Goal: Task Accomplishment & Management: Manage account settings

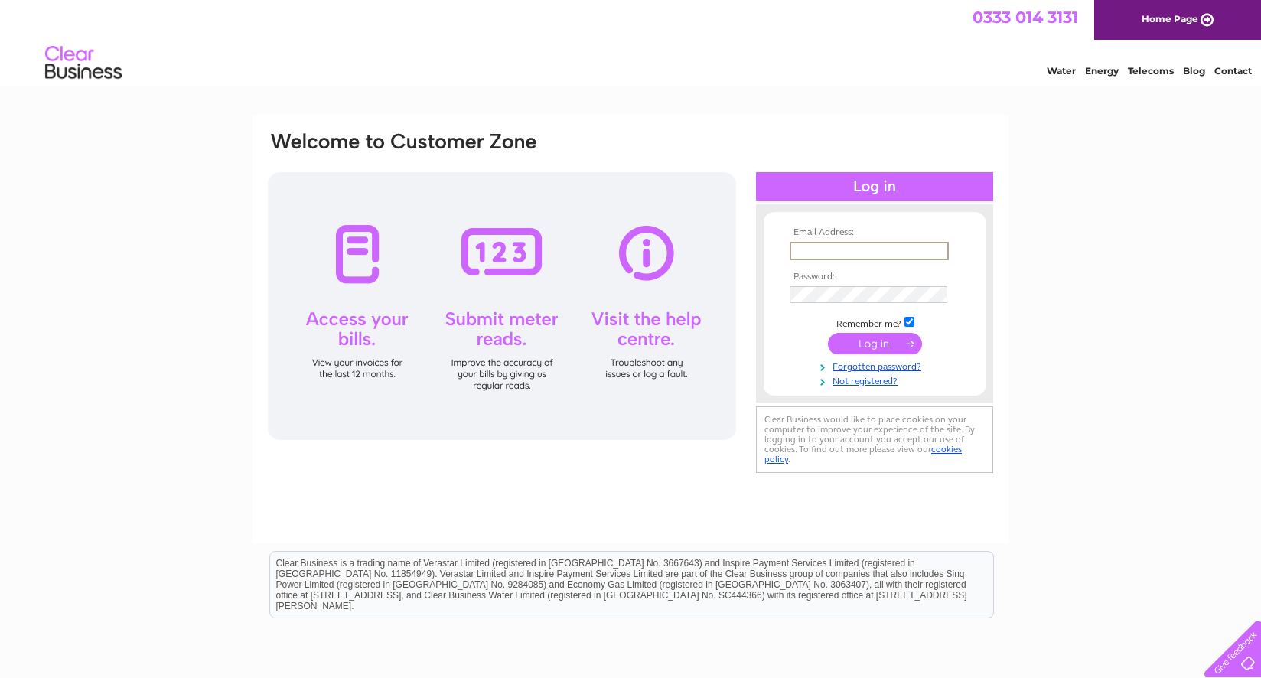
click at [820, 243] on input "text" at bounding box center [869, 251] width 159 height 18
type input "laura.garvey@yourideas.org.uk"
click at [828, 333] on input "submit" at bounding box center [875, 343] width 94 height 21
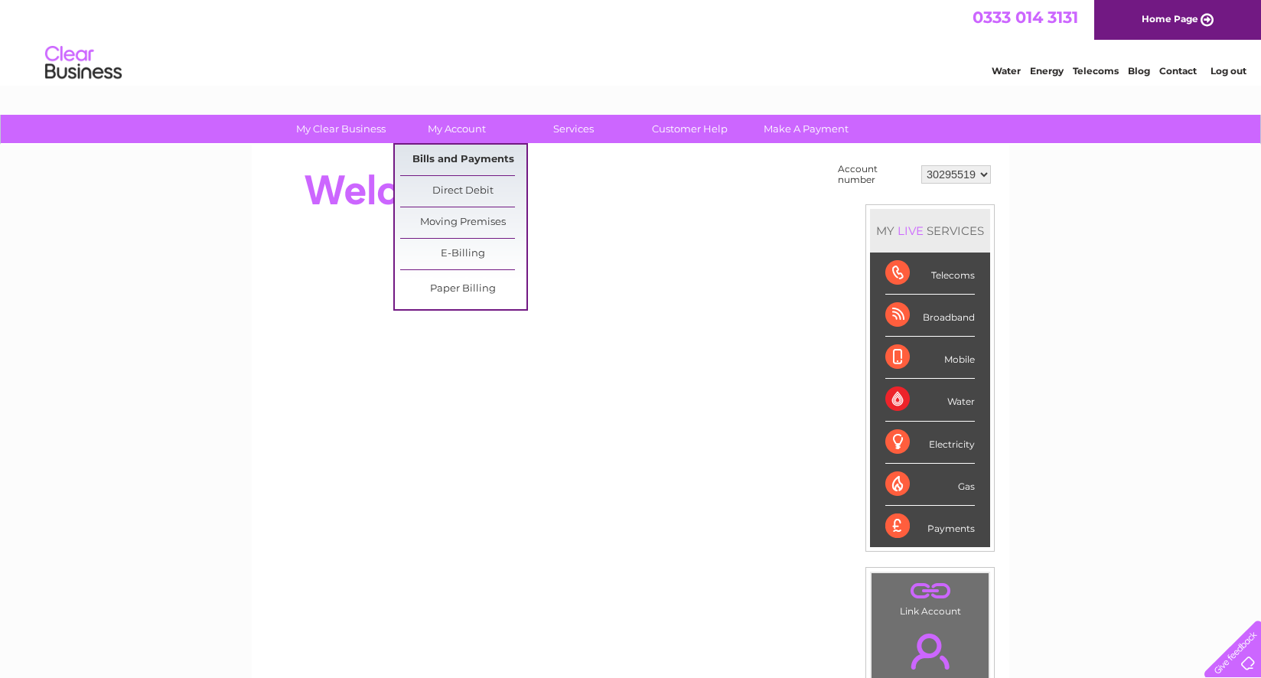
click at [472, 160] on link "Bills and Payments" at bounding box center [463, 160] width 126 height 31
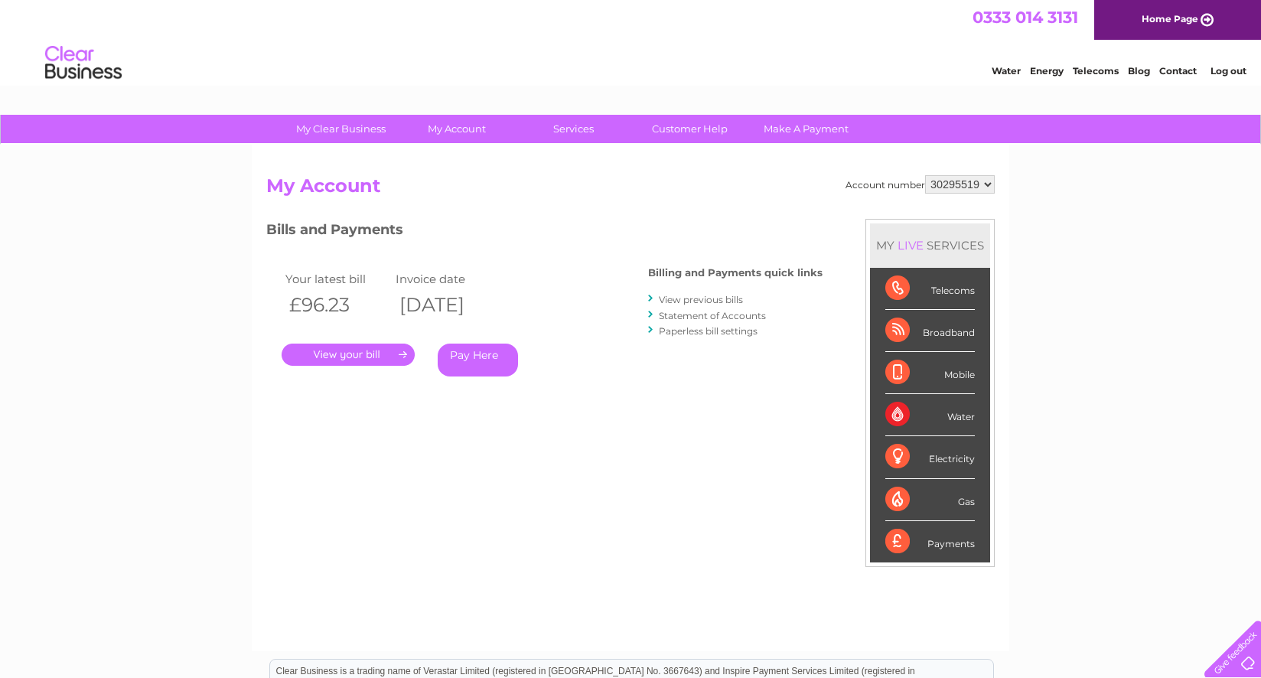
click at [365, 355] on link "." at bounding box center [348, 355] width 133 height 22
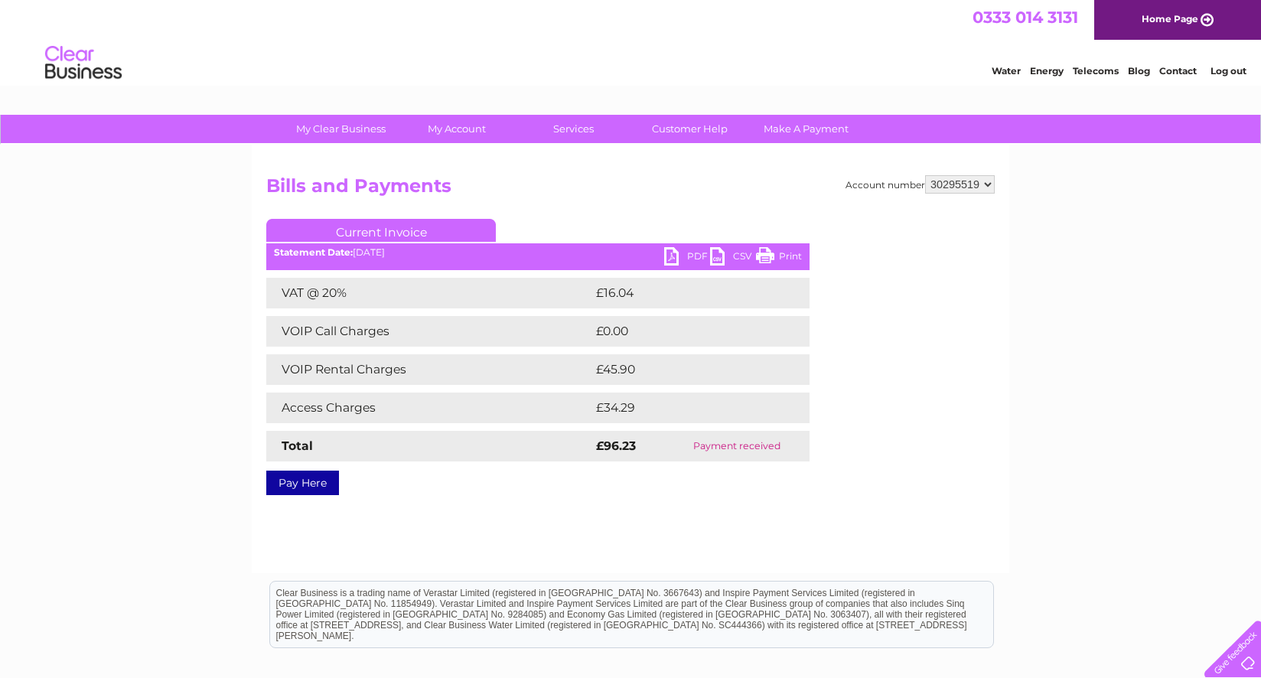
click at [691, 253] on link "PDF" at bounding box center [687, 258] width 46 height 22
